Goal: Information Seeking & Learning: Learn about a topic

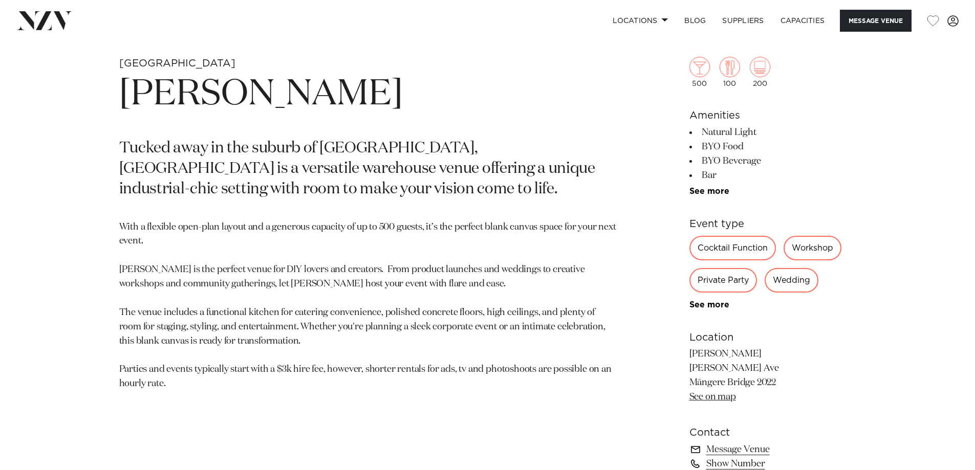
scroll to position [508, 0]
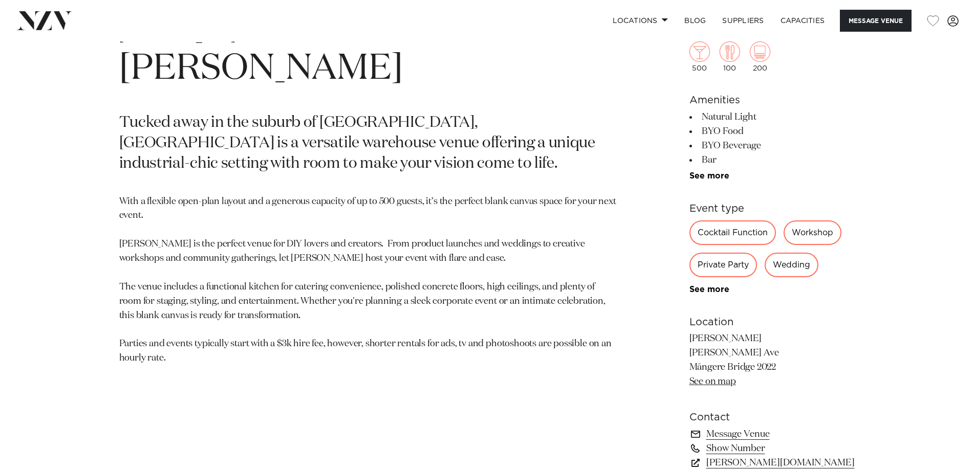
click at [696, 340] on p "[PERSON_NAME] [PERSON_NAME][GEOGRAPHIC_DATA] [GEOGRAPHIC_DATA] 2022 See on map" at bounding box center [772, 360] width 167 height 57
copy p "[PERSON_NAME]"
click at [695, 352] on p "[PERSON_NAME] [PERSON_NAME][GEOGRAPHIC_DATA] [GEOGRAPHIC_DATA] 2022 See on map" at bounding box center [772, 360] width 167 height 57
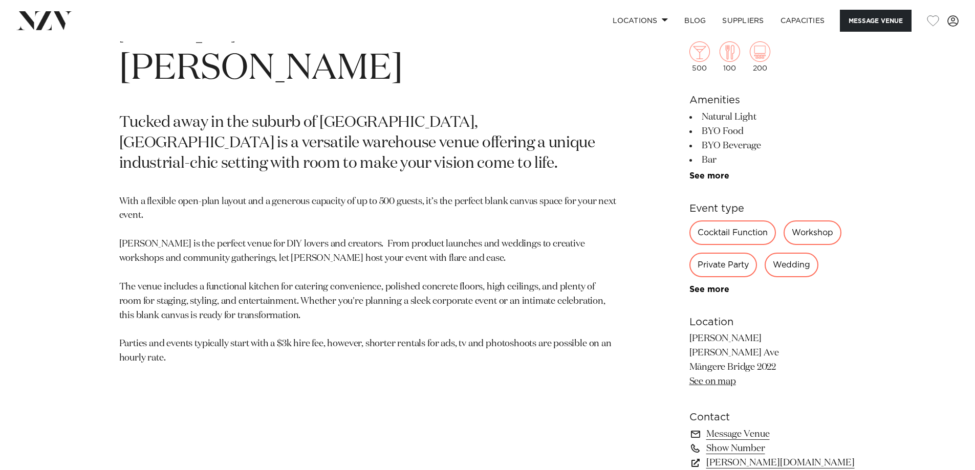
click at [722, 349] on p "[PERSON_NAME] [PERSON_NAME][GEOGRAPHIC_DATA] [GEOGRAPHIC_DATA] 2022 See on map" at bounding box center [772, 360] width 167 height 57
copy p "[PERSON_NAME] Ave"
click at [719, 368] on p "[PERSON_NAME] [PERSON_NAME][GEOGRAPHIC_DATA] [GEOGRAPHIC_DATA] 2022 See on map" at bounding box center [772, 360] width 167 height 57
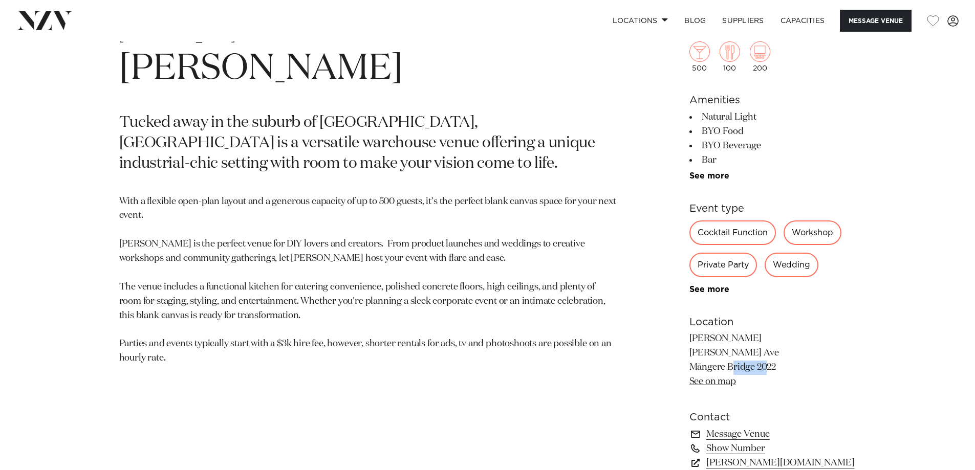
click at [719, 368] on p "[PERSON_NAME] [PERSON_NAME][GEOGRAPHIC_DATA] [GEOGRAPHIC_DATA] 2022 See on map" at bounding box center [772, 360] width 167 height 57
copy p "Māngere Bridge 2022"
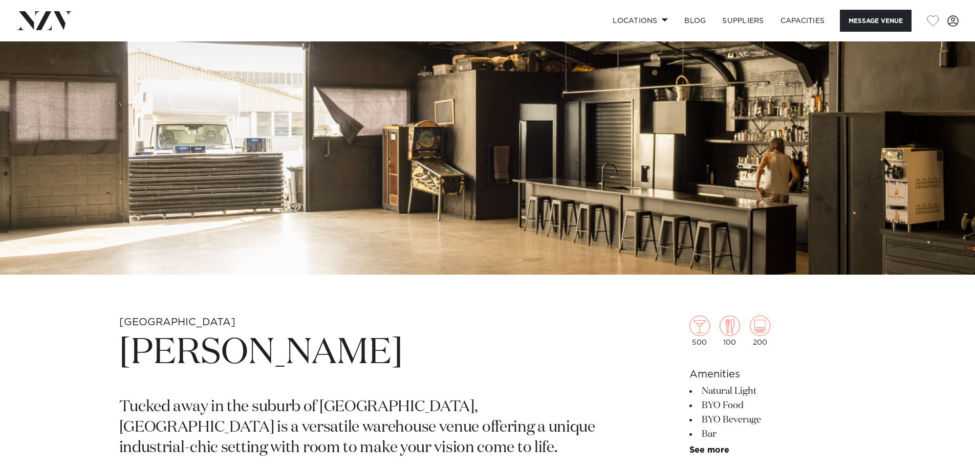
scroll to position [150, 0]
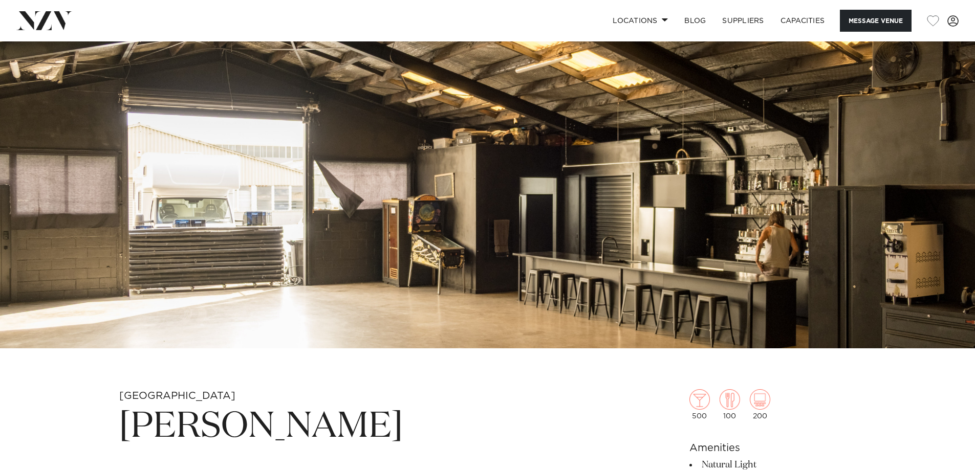
click at [321, 201] on img at bounding box center [487, 120] width 975 height 457
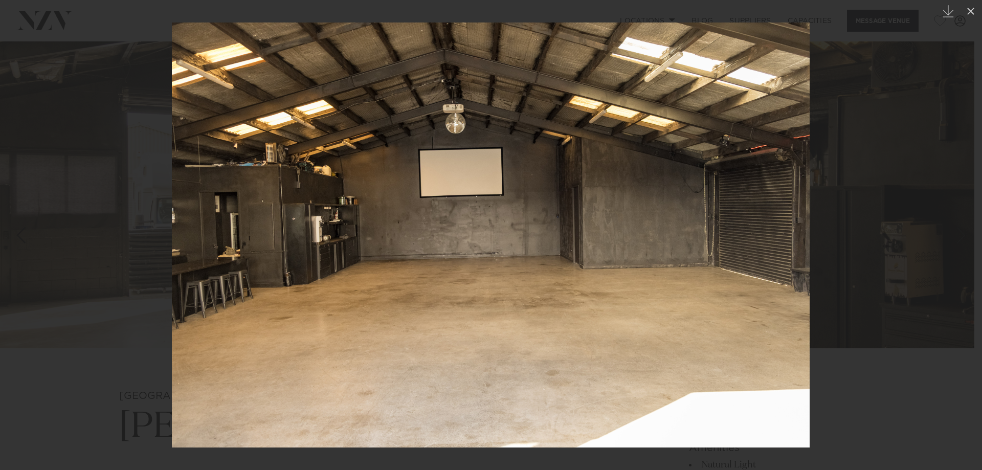
click at [93, 147] on div at bounding box center [491, 235] width 982 height 470
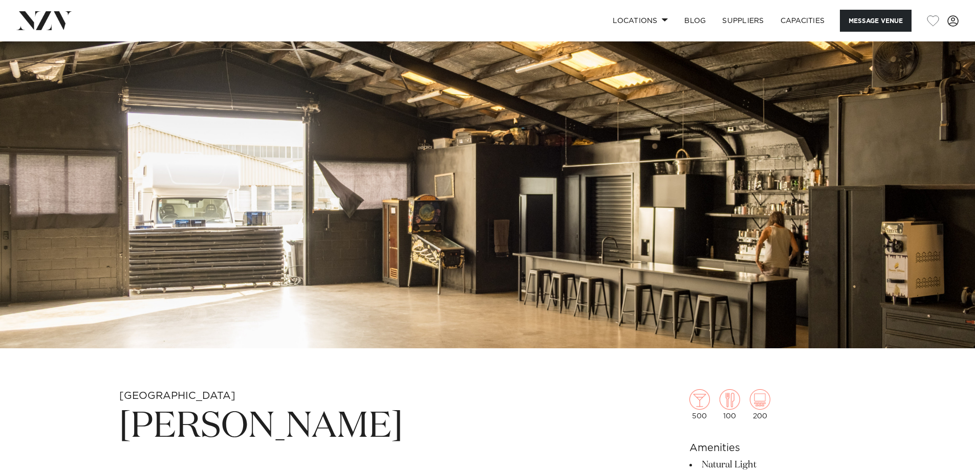
click at [265, 405] on h1 "[PERSON_NAME]" at bounding box center [367, 427] width 497 height 47
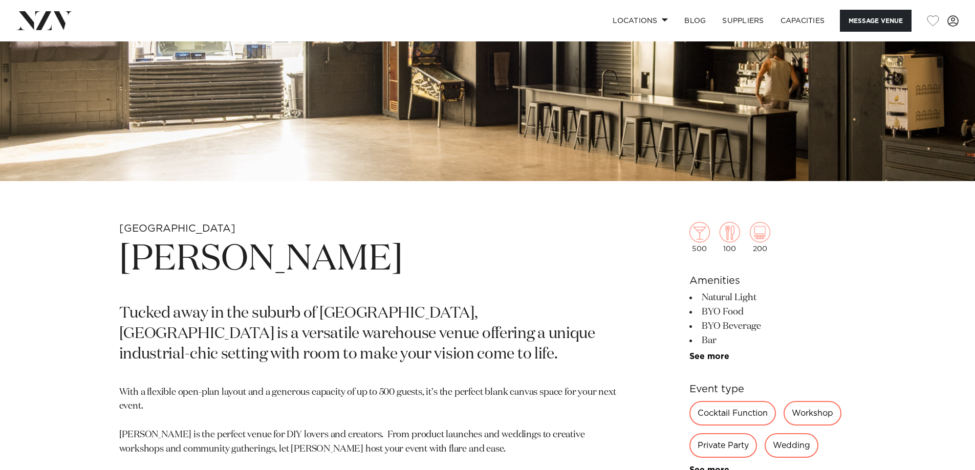
scroll to position [559, 0]
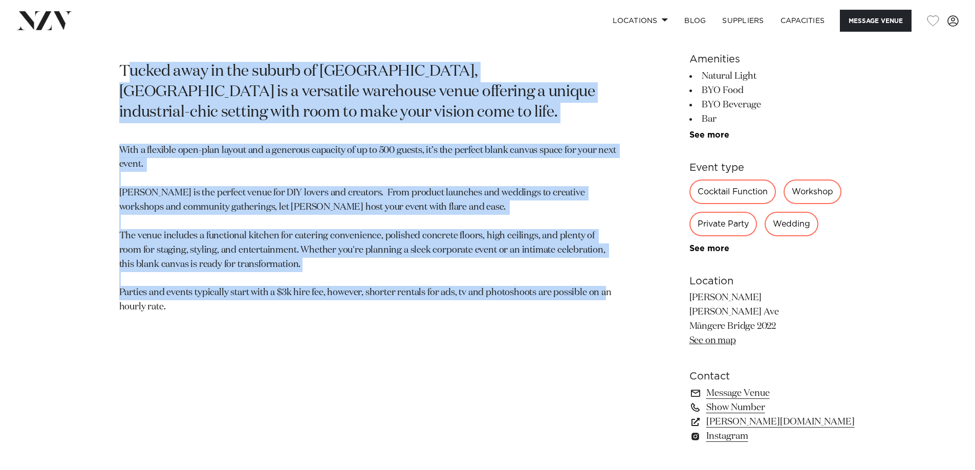
drag, startPoint x: 168, startPoint y: 308, endPoint x: 127, endPoint y: 67, distance: 244.5
click at [127, 67] on section "Auckland [PERSON_NAME] Tucked away in the suburb of [GEOGRAPHIC_DATA], [GEOGRAP…" at bounding box center [367, 218] width 497 height 476
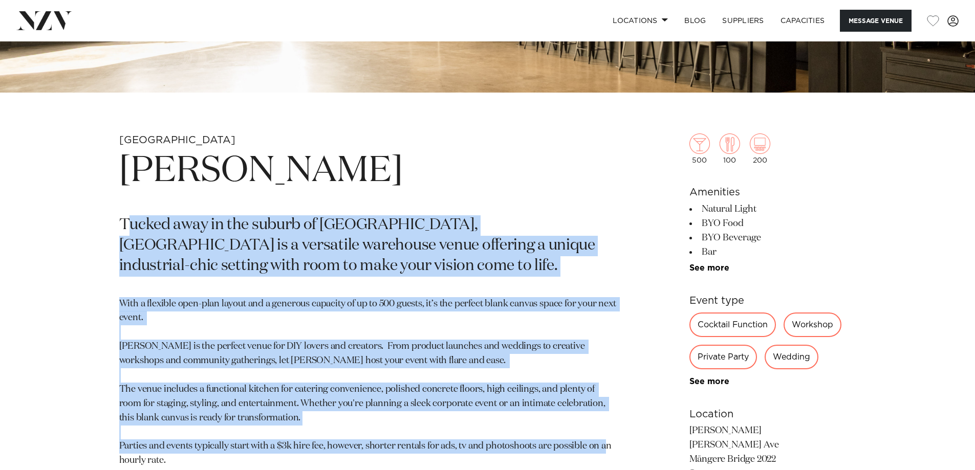
scroll to position [457, 0]
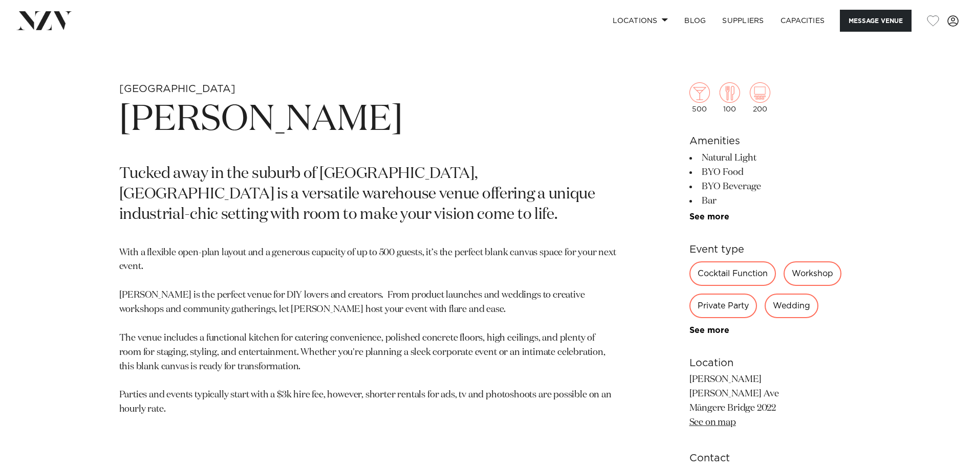
drag, startPoint x: 266, startPoint y: 116, endPoint x: 216, endPoint y: 97, distance: 52.8
click at [266, 115] on h1 "[PERSON_NAME]" at bounding box center [367, 120] width 497 height 47
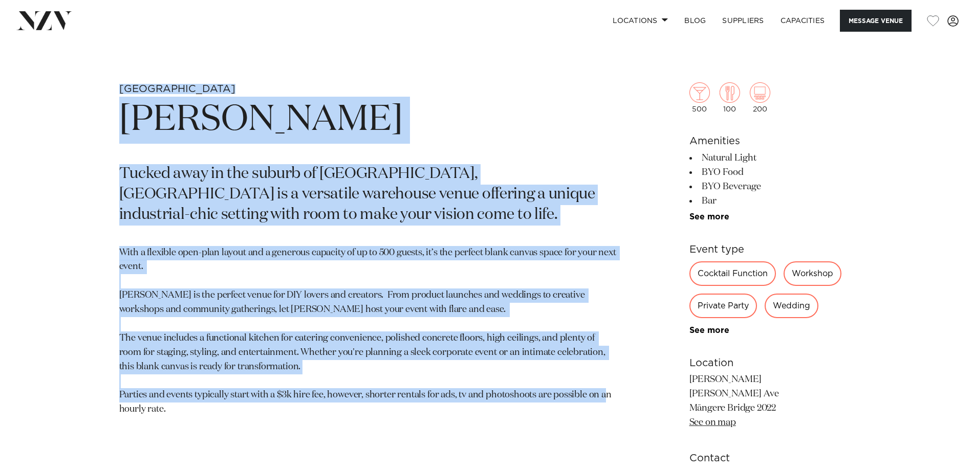
drag, startPoint x: 122, startPoint y: 88, endPoint x: 188, endPoint y: 418, distance: 337.0
click at [188, 418] on section "Auckland [PERSON_NAME] Tucked away in the suburb of [GEOGRAPHIC_DATA], [GEOGRAP…" at bounding box center [367, 320] width 497 height 476
click at [193, 408] on p "With a flexible open-plan layout and a generous capacity of up to 500 guests, i…" at bounding box center [367, 331] width 497 height 171
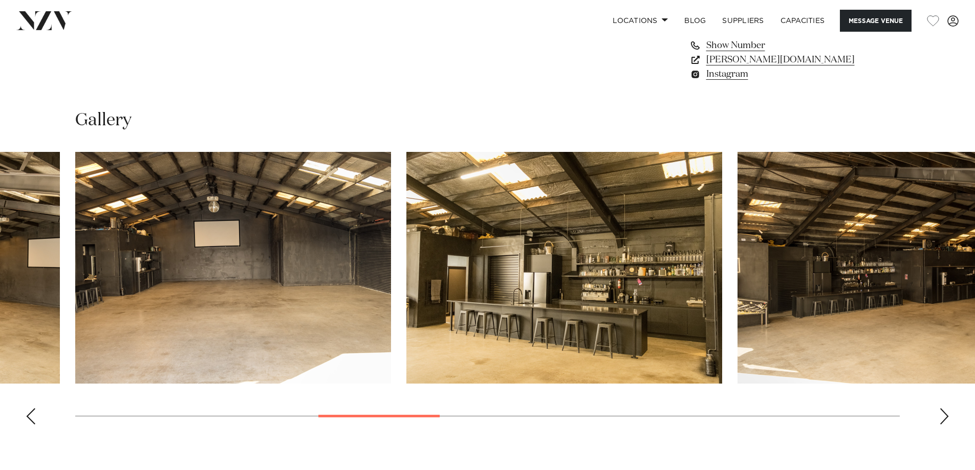
scroll to position [921, 0]
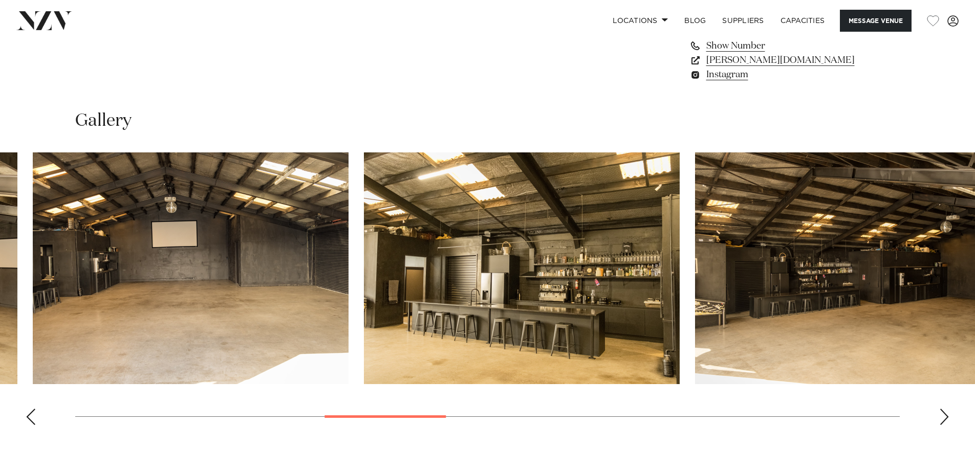
click at [301, 413] on swiper-container at bounding box center [487, 292] width 975 height 281
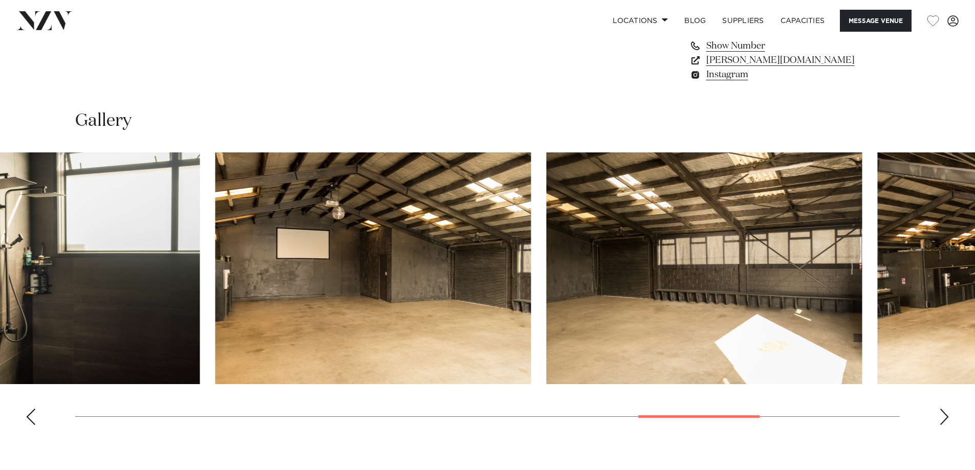
click at [667, 396] on swiper-container at bounding box center [487, 292] width 975 height 281
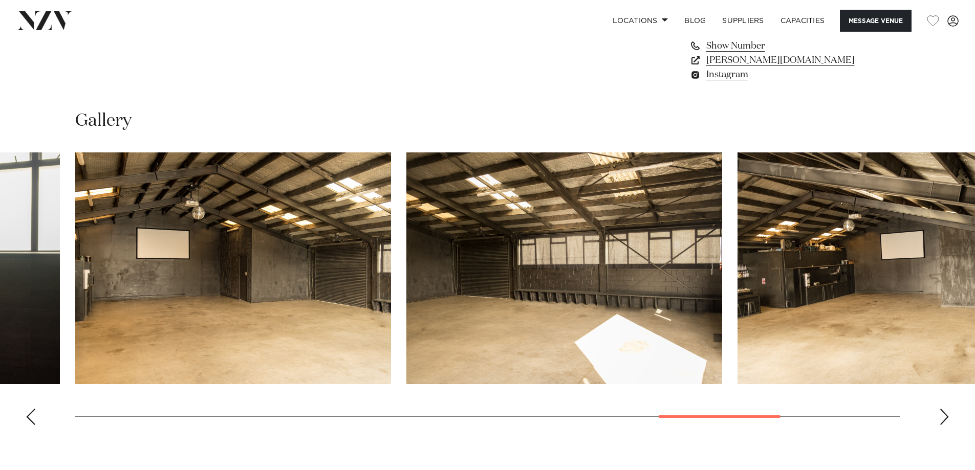
click at [332, 259] on img "13 / 17" at bounding box center [233, 268] width 316 height 232
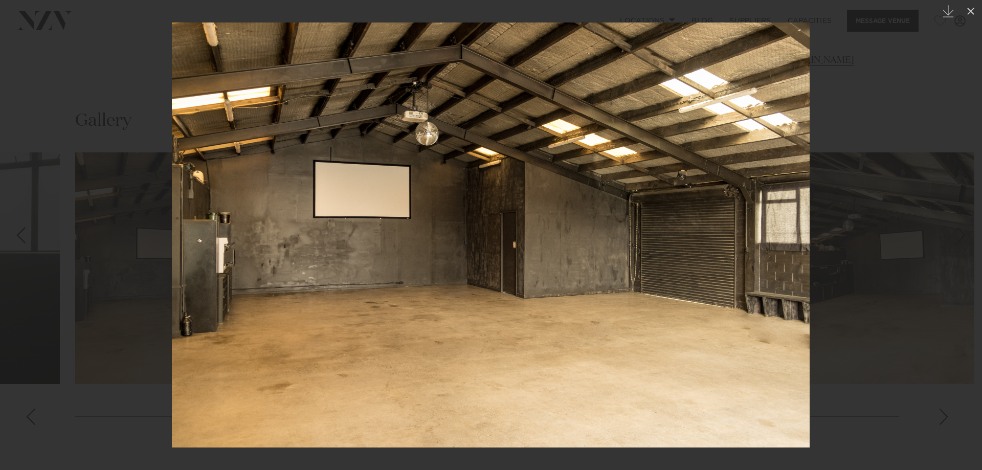
click at [250, 298] on img at bounding box center [491, 235] width 638 height 425
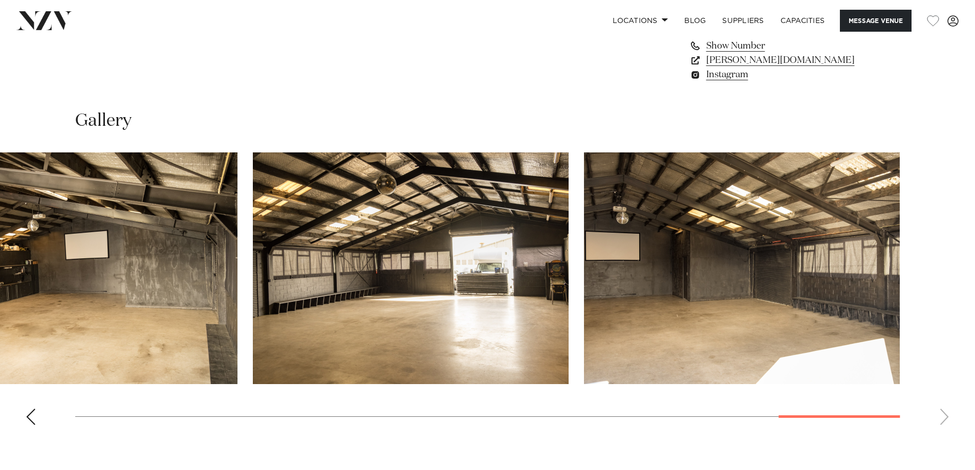
click at [201, 300] on img "15 / 17" at bounding box center [80, 268] width 316 height 232
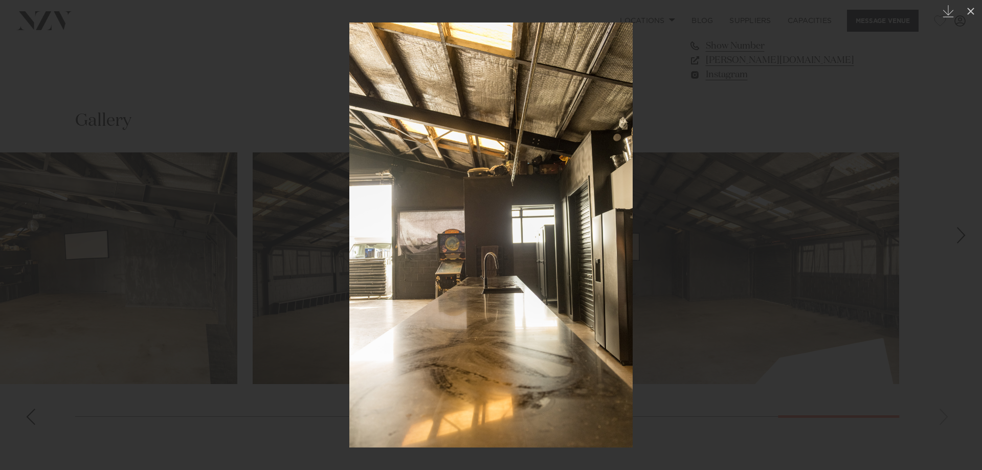
click at [180, 125] on div at bounding box center [491, 235] width 982 height 470
